Goal: Task Accomplishment & Management: Use online tool/utility

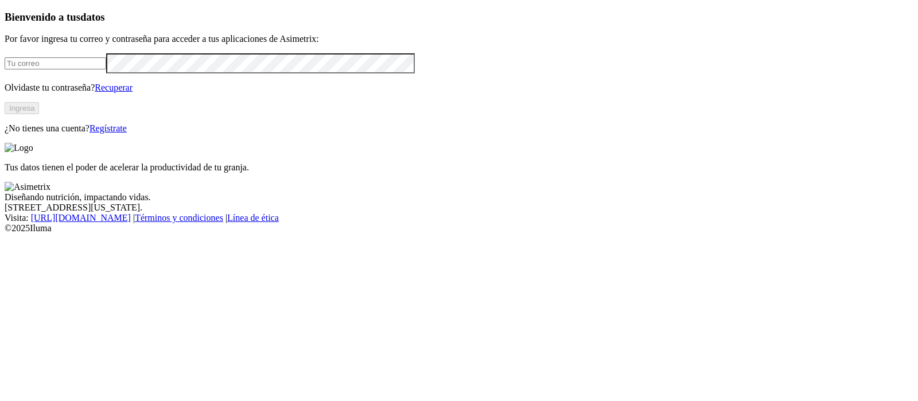
type input "[PERSON_NAME][EMAIL_ADDRESS][PERSON_NAME][DOMAIN_NAME]"
click at [39, 114] on button "Ingresa" at bounding box center [22, 108] width 34 height 12
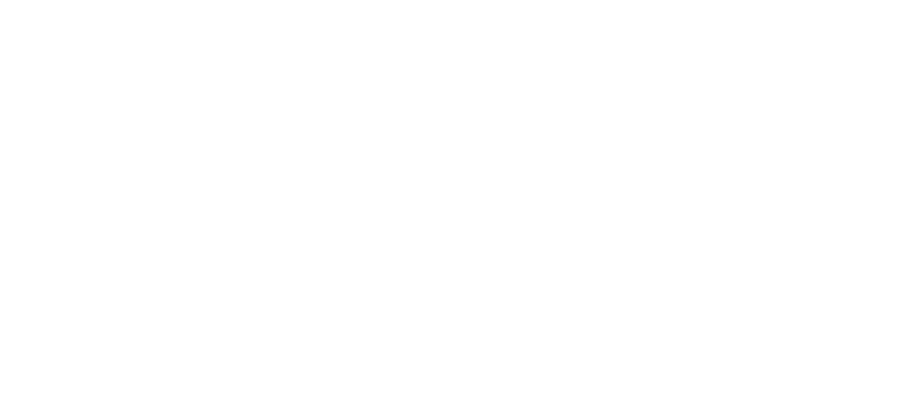
type input "S4- Julian Parra - Bucaramanga - Villa Porkinos - 2025 Agosto.xlsx"
